Goal: Transaction & Acquisition: Subscribe to service/newsletter

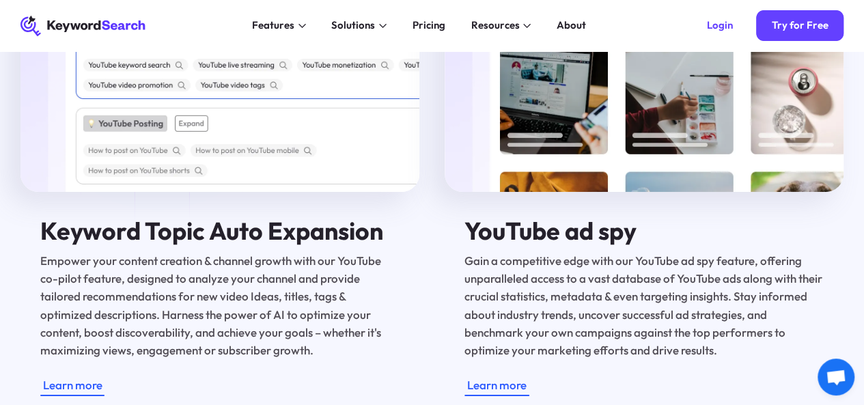
scroll to position [2272, 0]
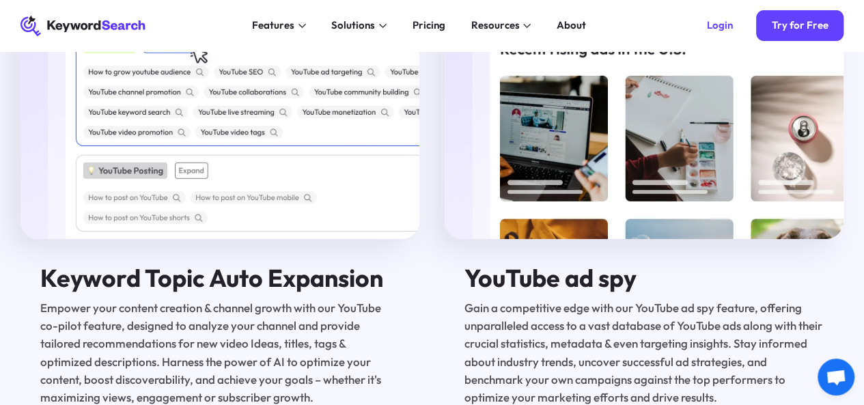
click at [171, 106] on img at bounding box center [220, 91] width 399 height 296
click at [159, 121] on img at bounding box center [220, 91] width 399 height 296
click at [174, 135] on img at bounding box center [220, 91] width 399 height 296
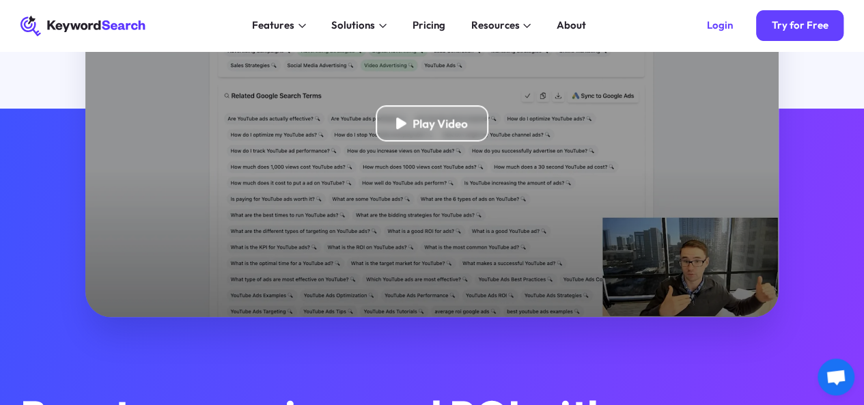
scroll to position [0, 0]
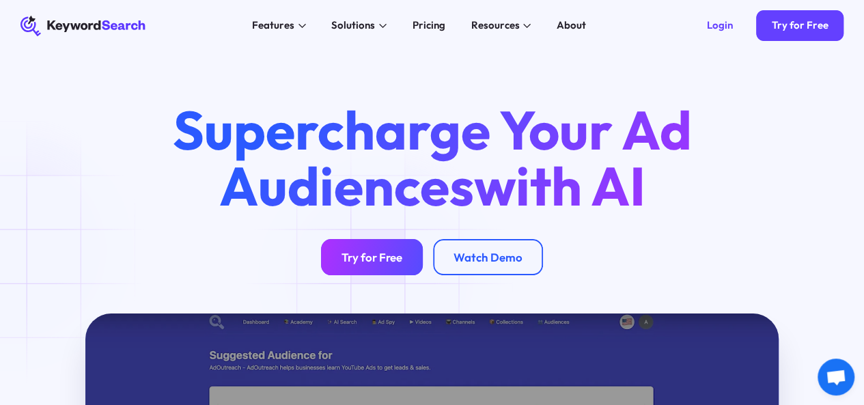
click at [384, 275] on link "Try for Free" at bounding box center [372, 257] width 102 height 36
